Goal: Transaction & Acquisition: Purchase product/service

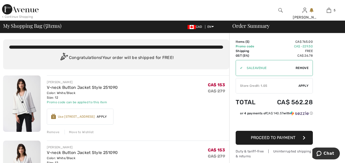
click at [51, 130] on div "Remove" at bounding box center [53, 132] width 13 height 5
click at [52, 131] on div "Remove" at bounding box center [53, 132] width 13 height 5
click at [52, 132] on div "Remove" at bounding box center [53, 132] width 13 height 5
click at [54, 132] on div "Remove" at bounding box center [53, 132] width 13 height 5
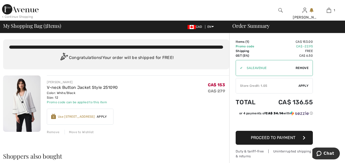
click at [301, 67] on span "Remove" at bounding box center [301, 68] width 13 height 5
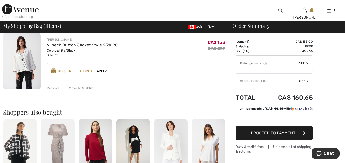
scroll to position [51, 0]
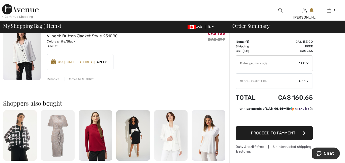
click at [306, 63] on span "Apply" at bounding box center [303, 63] width 10 height 5
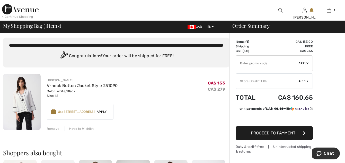
scroll to position [0, 0]
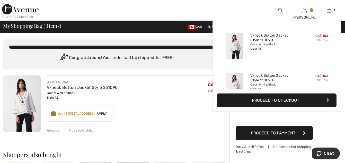
click at [268, 99] on button "Proceed to Checkout" at bounding box center [277, 100] width 120 height 14
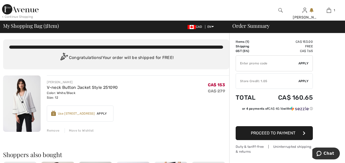
click at [302, 80] on span "Apply" at bounding box center [303, 81] width 10 height 5
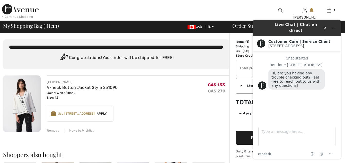
click at [291, 71] on span "Hi, are you having any trouble checking out? Feel free to reach out to us with …" at bounding box center [296, 79] width 50 height 16
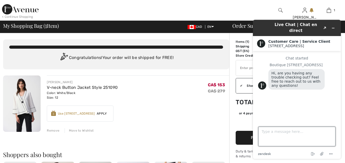
click at [300, 137] on textarea "Type a message here..." at bounding box center [296, 137] width 77 height 20
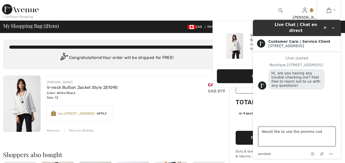
type textarea "Would like to use the pronmo code"
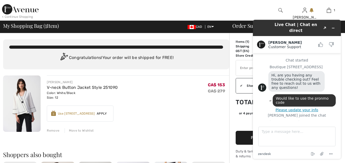
click at [300, 104] on div "Chat started Boutique 1ère Avenue Hi, are you having any trouble checking out? …" at bounding box center [297, 99] width 78 height 82
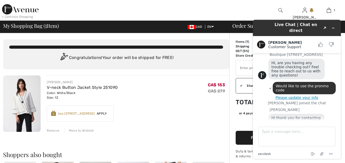
scroll to position [25, 0]
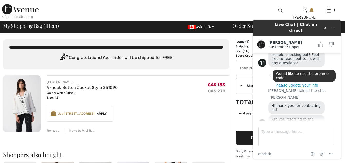
click at [291, 117] on span "Are you referring to the SALEAVENUE code?" at bounding box center [292, 121] width 43 height 8
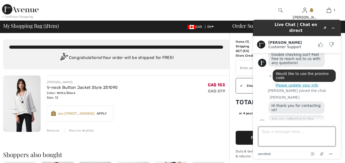
click at [268, 142] on textarea "Type a message here..." at bounding box center [296, 137] width 77 height 20
type textarea "yes"
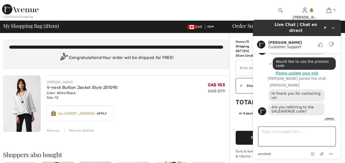
scroll to position [79, 0]
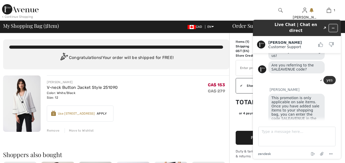
click at [331, 24] on button "Minimize widget" at bounding box center [333, 27] width 8 height 7
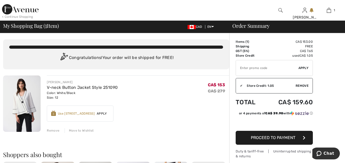
click at [279, 67] on input "TEXT" at bounding box center [267, 67] width 62 height 15
type input "SALEAVENUE"
click at [304, 68] on span "Apply" at bounding box center [303, 68] width 10 height 5
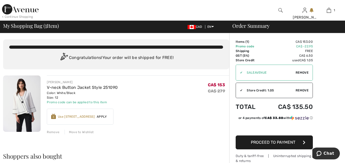
click at [263, 141] on span "Proceed to Payment" at bounding box center [273, 142] width 44 height 5
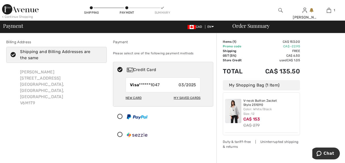
click at [128, 97] on div "New Card" at bounding box center [133, 97] width 16 height 9
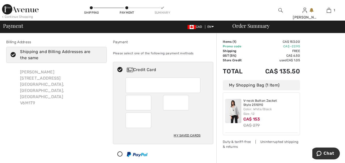
click at [185, 134] on div "My Saved Cards" at bounding box center [187, 135] width 27 height 9
radio input "true"
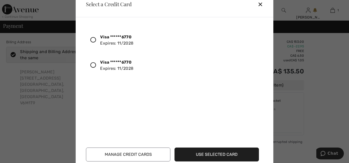
click at [93, 66] on icon at bounding box center [93, 65] width 6 height 6
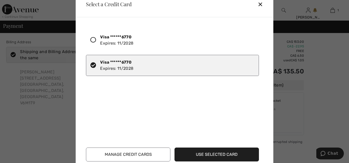
click at [216, 150] on button "Use Selected Card" at bounding box center [216, 154] width 84 height 14
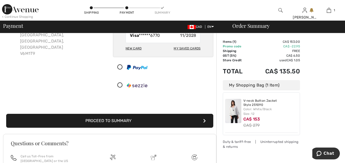
scroll to position [77, 0]
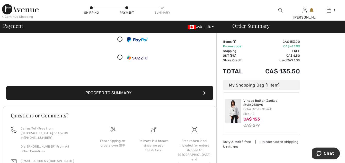
click at [135, 90] on button "Proceed to Summary" at bounding box center [109, 93] width 207 height 14
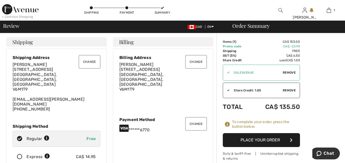
click at [260, 139] on button "Place Your Order" at bounding box center [261, 140] width 77 height 14
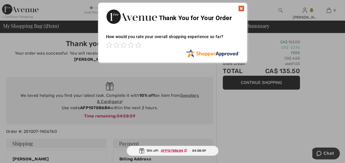
click at [242, 10] on img at bounding box center [241, 8] width 6 height 6
